Goal: Complete application form: Complete application form

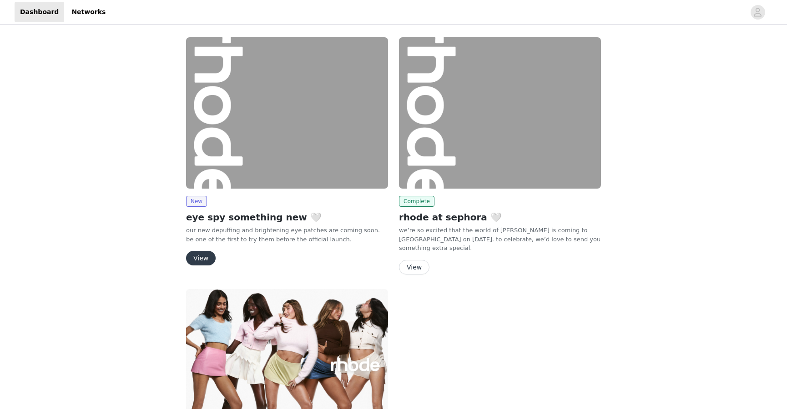
click at [195, 258] on button "View" at bounding box center [201, 258] width 30 height 15
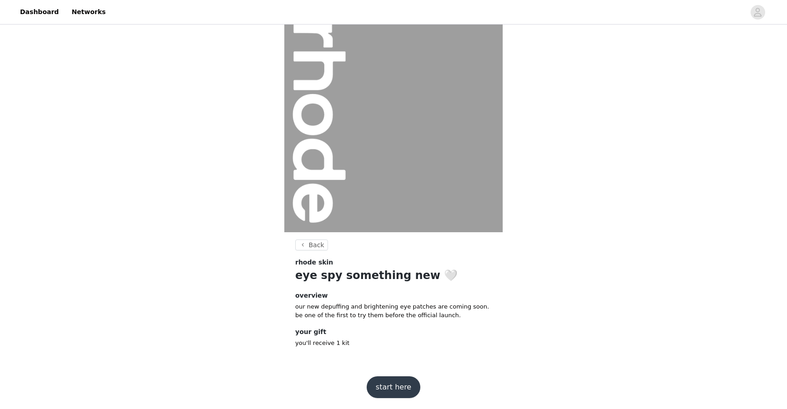
scroll to position [12, 0]
click at [391, 380] on button "start here" at bounding box center [394, 388] width 54 height 22
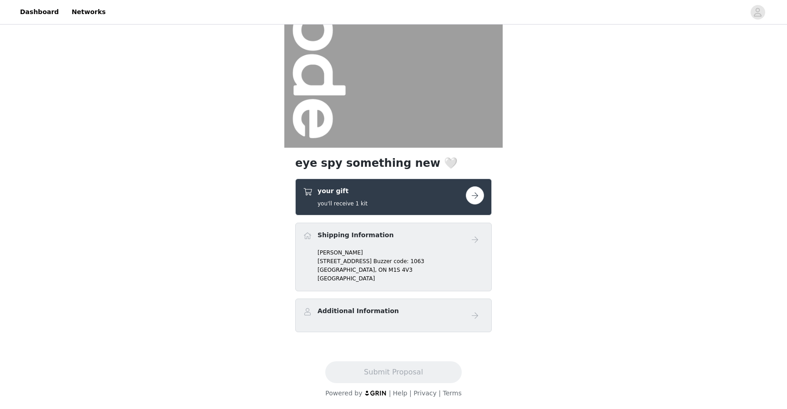
scroll to position [97, 0]
click at [479, 194] on button "button" at bounding box center [475, 195] width 18 height 18
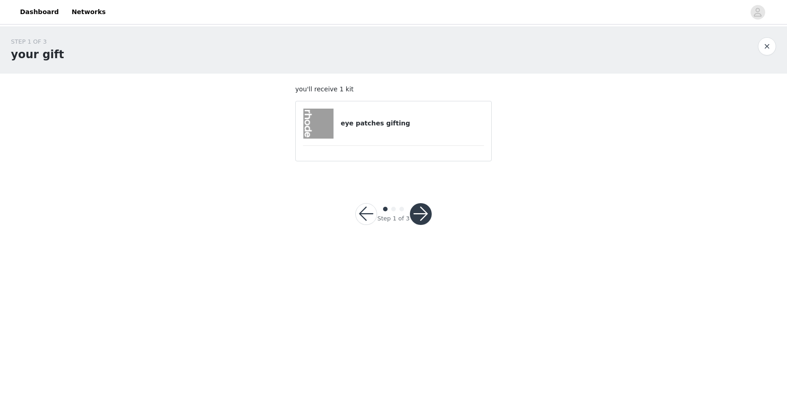
click at [394, 121] on h4 "eye patches gifting" at bounding box center [412, 124] width 143 height 10
click at [420, 216] on button "button" at bounding box center [421, 214] width 22 height 22
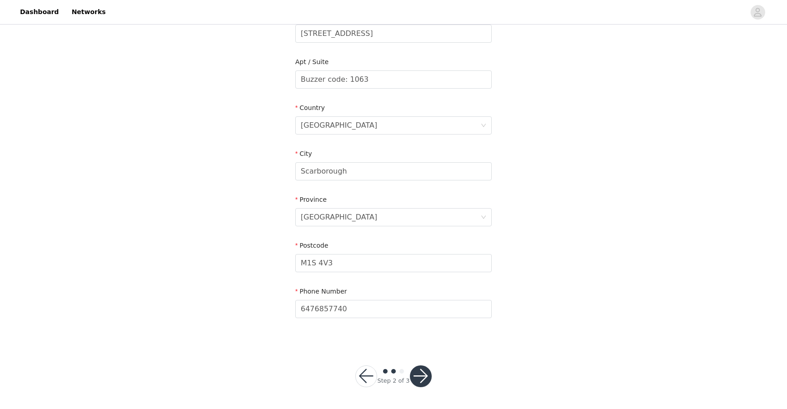
scroll to position [211, 0]
click at [416, 373] on button "button" at bounding box center [421, 377] width 22 height 22
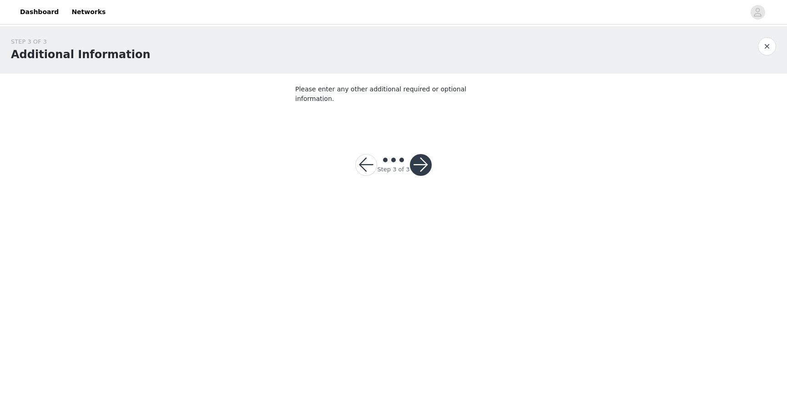
click at [425, 154] on button "button" at bounding box center [421, 165] width 22 height 22
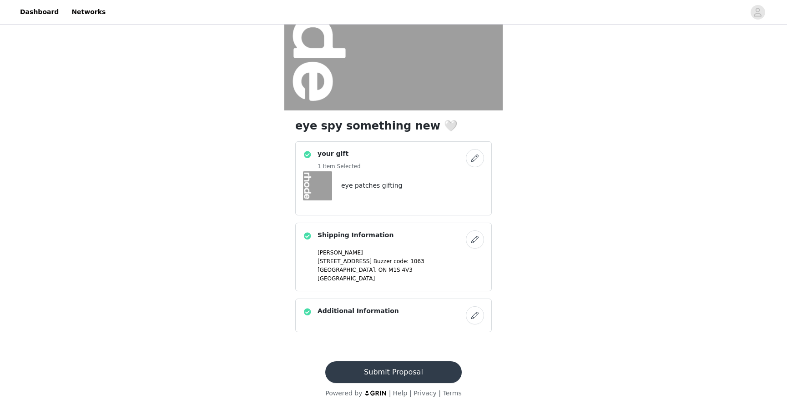
scroll to position [135, 0]
click at [381, 372] on button "Submit Proposal" at bounding box center [393, 373] width 136 height 22
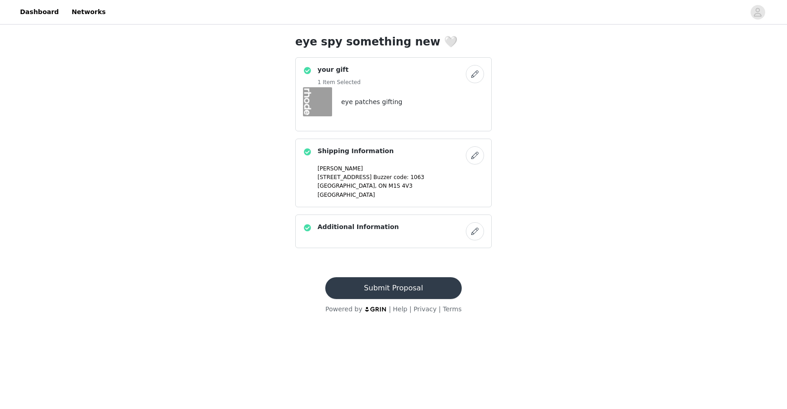
scroll to position [0, 0]
